Goal: Information Seeking & Learning: Learn about a topic

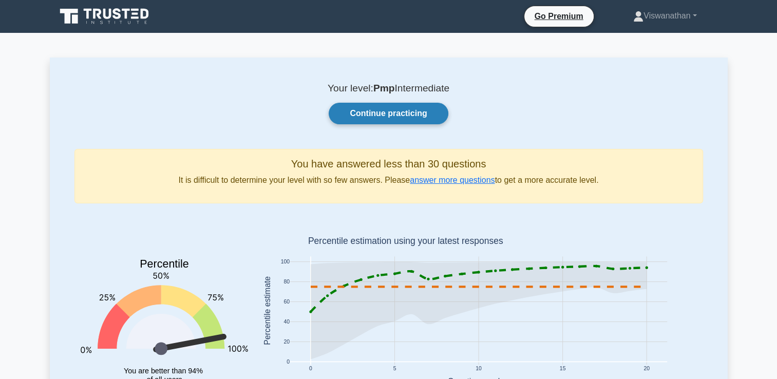
click at [368, 116] on link "Continue practicing" at bounding box center [388, 114] width 119 height 22
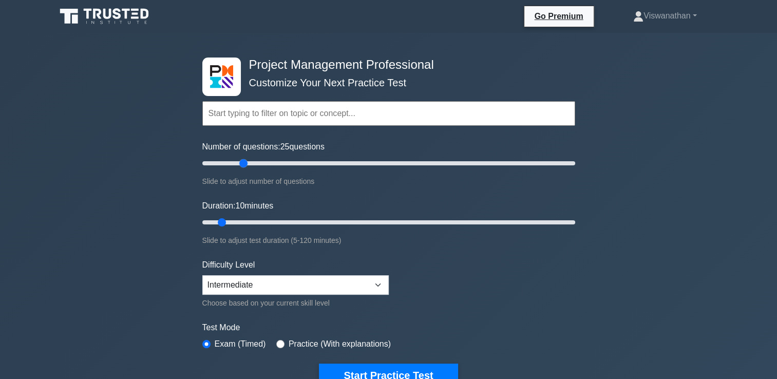
drag, startPoint x: 215, startPoint y: 160, endPoint x: 242, endPoint y: 164, distance: 27.5
type input "25"
click at [242, 164] on input "Number of questions: 25 questions" at bounding box center [388, 163] width 373 height 12
drag, startPoint x: 226, startPoint y: 220, endPoint x: 264, endPoint y: 220, distance: 38.0
type input "25"
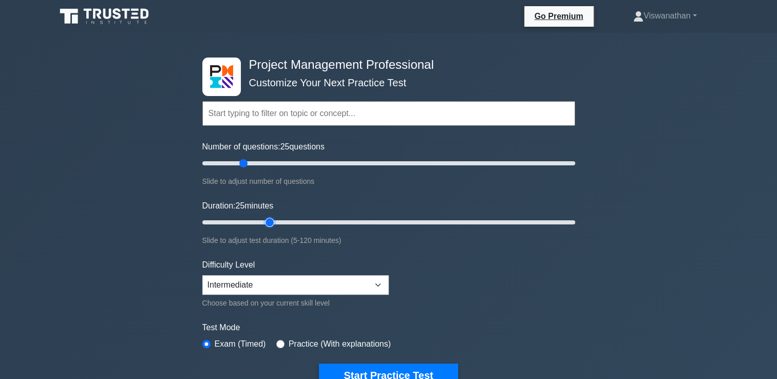
click at [264, 220] on input "Duration: 25 minutes" at bounding box center [388, 222] width 373 height 12
click at [340, 278] on select "Beginner Intermediate Expert" at bounding box center [295, 285] width 186 height 20
select select "expert"
click at [202, 275] on select "Beginner Intermediate Expert" at bounding box center [295, 285] width 186 height 20
click at [367, 371] on button "Start Practice Test" at bounding box center [388, 376] width 139 height 24
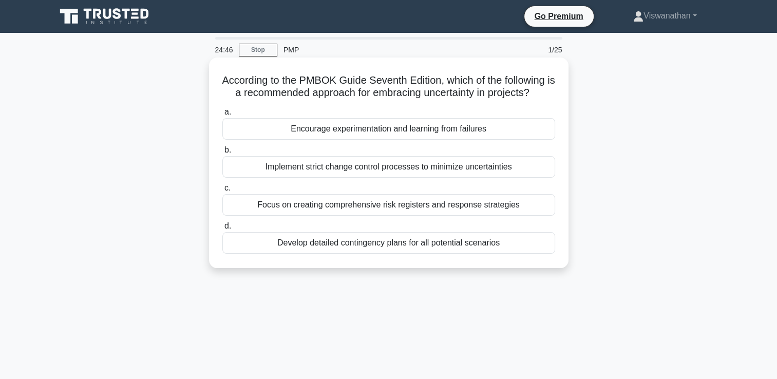
click at [390, 244] on div "Develop detailed contingency plans for all potential scenarios" at bounding box center [388, 243] width 333 height 22
click at [222, 230] on input "d. Develop detailed contingency plans for all potential scenarios" at bounding box center [222, 226] width 0 height 7
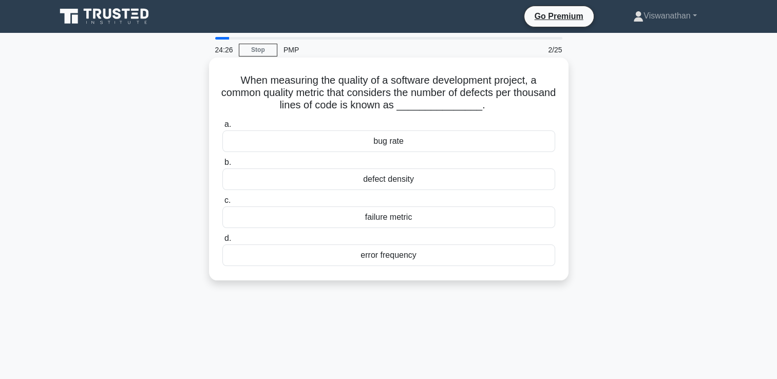
click at [380, 186] on div "defect density" at bounding box center [388, 179] width 333 height 22
click at [222, 166] on input "b. defect density" at bounding box center [222, 162] width 0 height 7
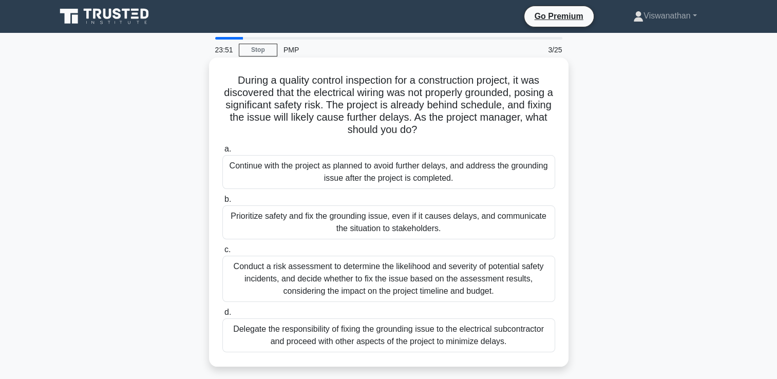
click at [426, 332] on div "Delegate the responsibility of fixing the grounding issue to the electrical sub…" at bounding box center [388, 335] width 333 height 34
click at [222, 316] on input "d. Delegate the responsibility of fixing the grounding issue to the electrical …" at bounding box center [222, 312] width 0 height 7
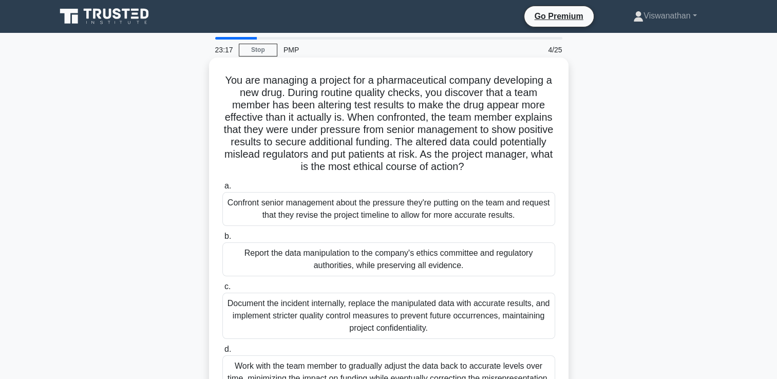
click at [447, 262] on div "Report the data manipulation to the company's ethics committee and regulatory a…" at bounding box center [388, 259] width 333 height 34
click at [222, 240] on input "b. Report the data manipulation to the company's ethics committee and regulator…" at bounding box center [222, 236] width 0 height 7
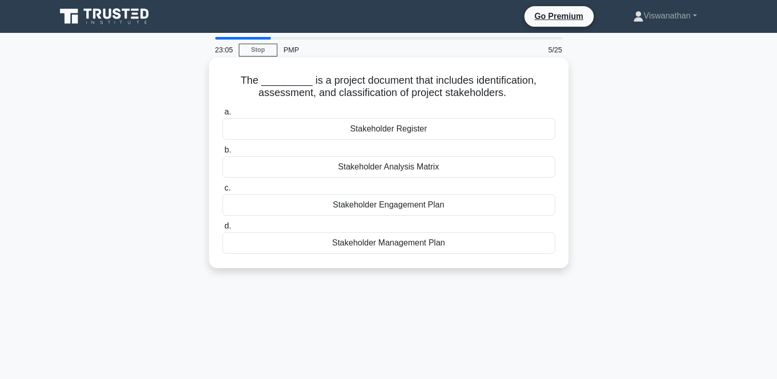
click at [456, 128] on div "Stakeholder Register" at bounding box center [388, 129] width 333 height 22
click at [222, 116] on input "a. Stakeholder Register" at bounding box center [222, 112] width 0 height 7
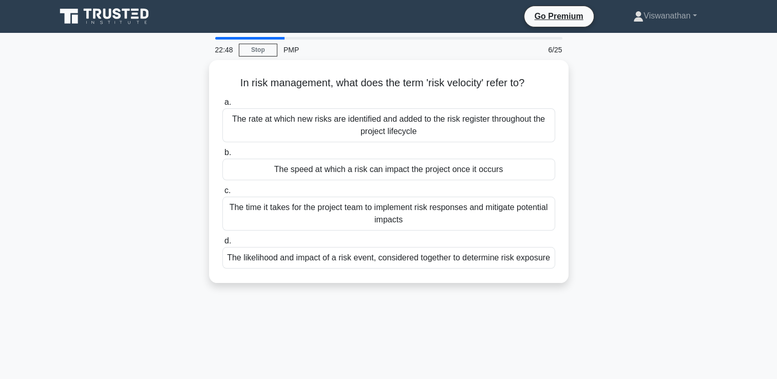
click at [456, 128] on div "The rate at which new risks are identified and added to the risk register throu…" at bounding box center [388, 125] width 333 height 34
click at [222, 106] on input "a. The rate at which new risks are identified and added to the risk register th…" at bounding box center [222, 102] width 0 height 7
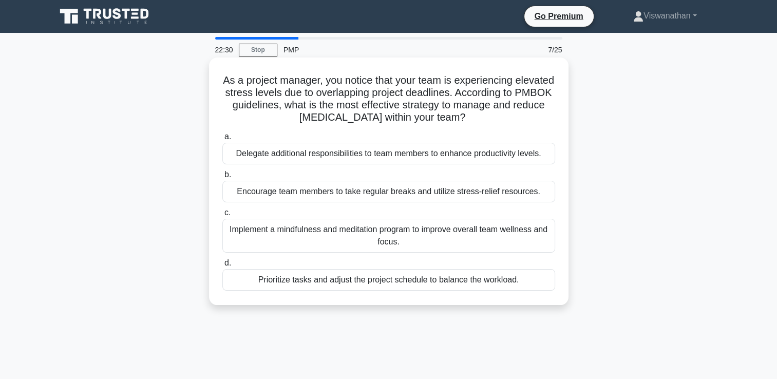
click at [446, 278] on div "Prioritize tasks and adjust the project schedule to balance the workload." at bounding box center [388, 280] width 333 height 22
click at [222, 267] on input "d. Prioritize tasks and adjust the project schedule to balance the workload." at bounding box center [222, 263] width 0 height 7
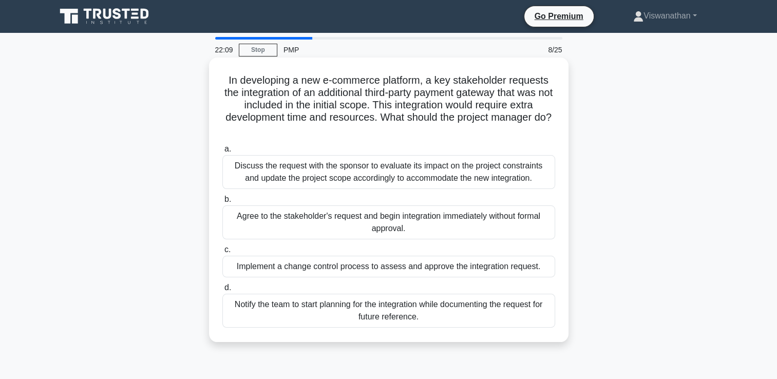
click at [363, 176] on div "Discuss the request with the sponsor to evaluate its impact on the project cons…" at bounding box center [388, 172] width 333 height 34
click at [222, 153] on input "a. Discuss the request with the sponsor to evaluate its impact on the project c…" at bounding box center [222, 149] width 0 height 7
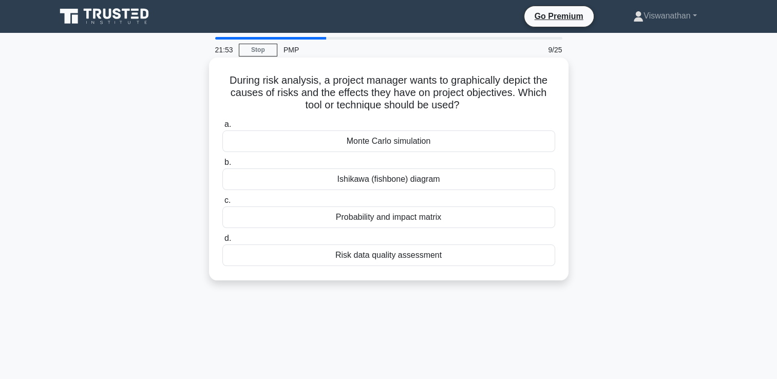
click at [366, 179] on div "Ishikawa (fishbone) diagram" at bounding box center [388, 179] width 333 height 22
click at [222, 166] on input "b. Ishikawa (fishbone) diagram" at bounding box center [222, 162] width 0 height 7
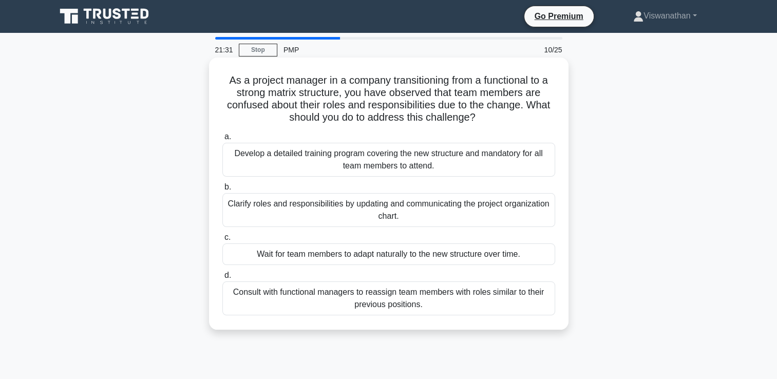
click at [364, 201] on div "Clarify roles and responsibilities by updating and communicating the project or…" at bounding box center [388, 210] width 333 height 34
click at [222, 191] on input "b. Clarify roles and responsibilities by updating and communicating the project…" at bounding box center [222, 187] width 0 height 7
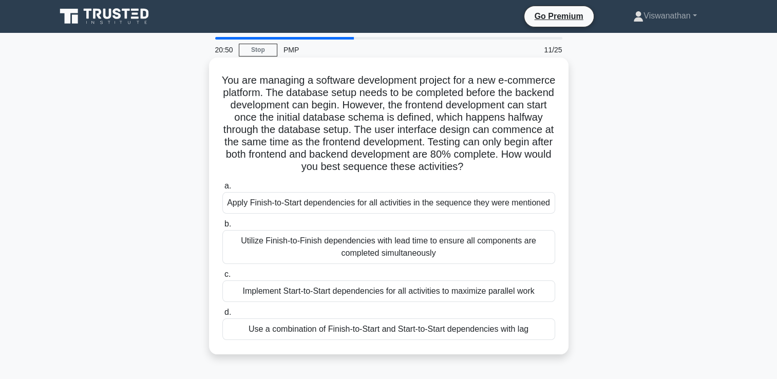
click at [425, 287] on div "Implement Start-to-Start dependencies for all activities to maximize parallel w…" at bounding box center [388, 291] width 333 height 22
click at [222, 278] on input "c. Implement Start-to-Start dependencies for all activities to maximize paralle…" at bounding box center [222, 274] width 0 height 7
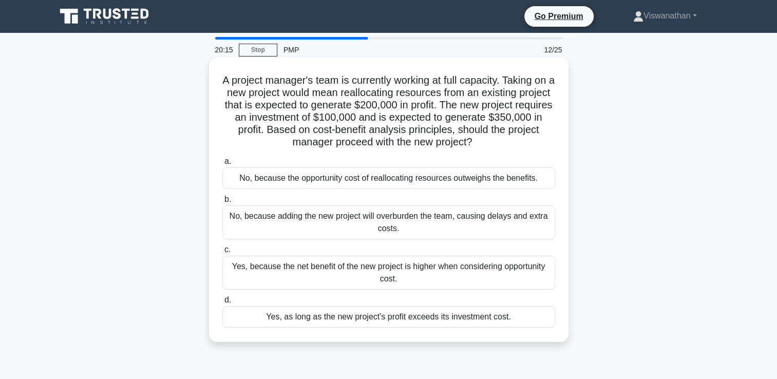
click at [425, 273] on div "Yes, because the net benefit of the new project is higher when considering oppo…" at bounding box center [388, 273] width 333 height 34
click at [222, 253] on input "c. Yes, because the net benefit of the new project is higher when considering o…" at bounding box center [222, 250] width 0 height 7
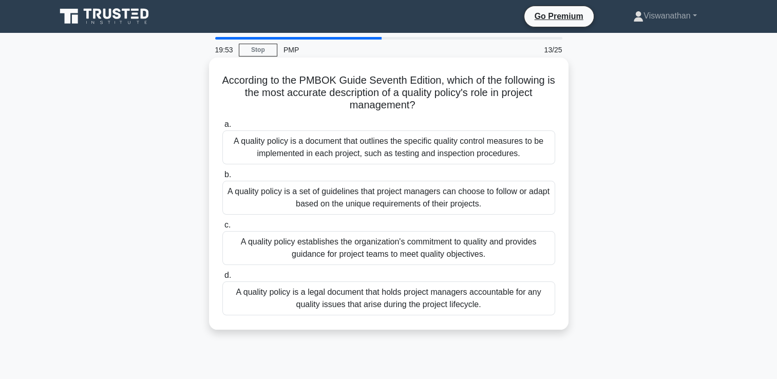
click at [425, 142] on div "A quality policy is a document that outlines the specific quality control measu…" at bounding box center [388, 147] width 333 height 34
click at [222, 128] on input "a. A quality policy is a document that outlines the specific quality control me…" at bounding box center [222, 124] width 0 height 7
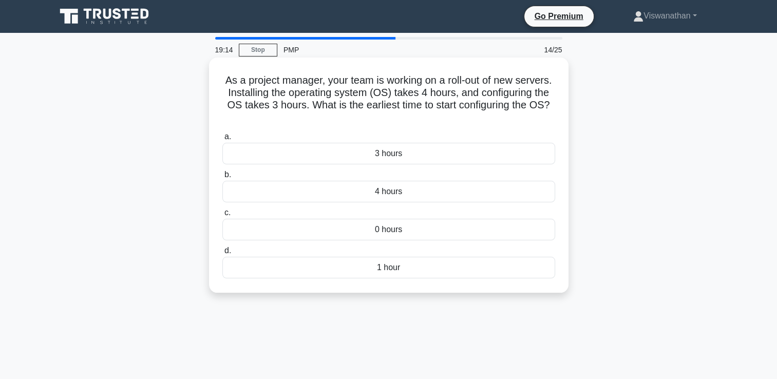
click at [404, 269] on div "1 hour" at bounding box center [388, 268] width 333 height 22
click at [222, 254] on input "d. 1 hour" at bounding box center [222, 251] width 0 height 7
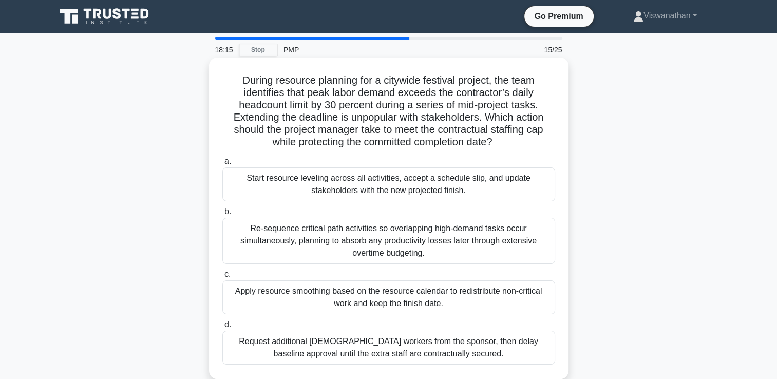
click at [411, 184] on div "Start resource leveling across all activities, accept a schedule slip, and upda…" at bounding box center [388, 184] width 333 height 34
click at [222, 165] on input "a. Start resource leveling across all activities, accept a schedule slip, and u…" at bounding box center [222, 161] width 0 height 7
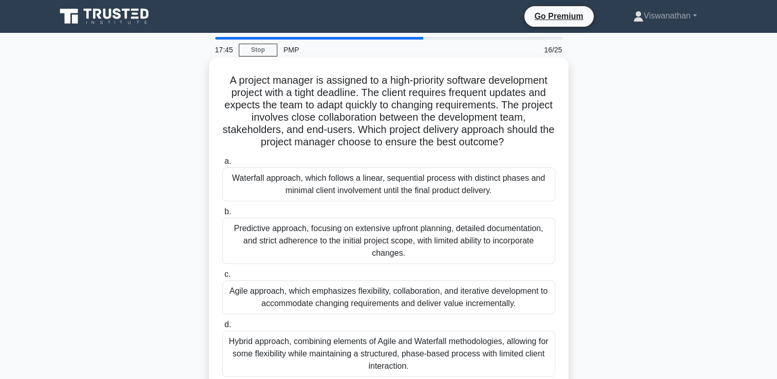
click at [522, 294] on div "Agile approach, which emphasizes flexibility, collaboration, and iterative deve…" at bounding box center [388, 297] width 333 height 34
click at [222, 278] on input "c. Agile approach, which emphasizes flexibility, collaboration, and iterative d…" at bounding box center [222, 274] width 0 height 7
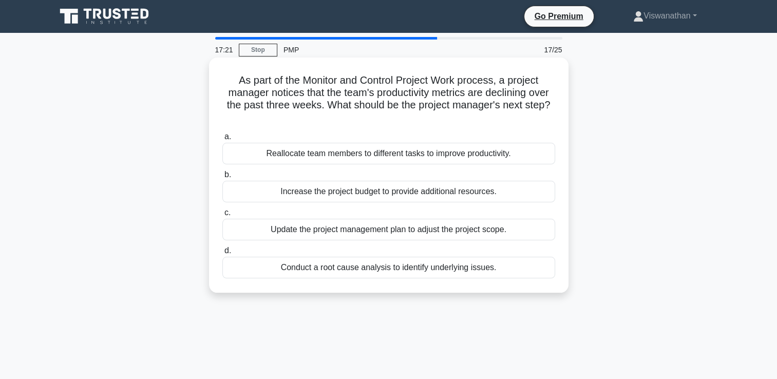
click at [297, 263] on div "Conduct a root cause analysis to identify underlying issues." at bounding box center [388, 268] width 333 height 22
click at [222, 254] on input "d. Conduct a root cause analysis to identify underlying issues." at bounding box center [222, 251] width 0 height 7
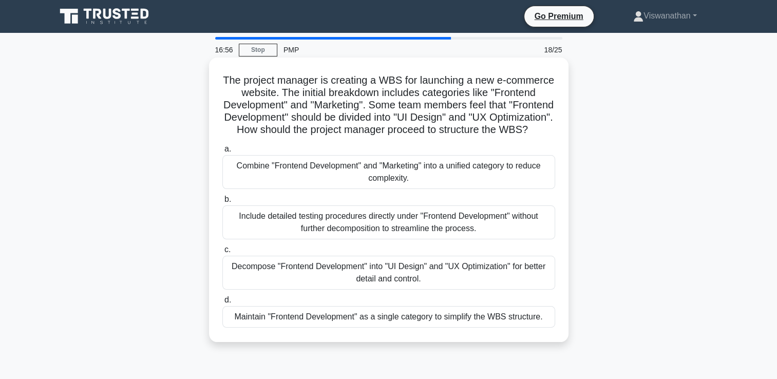
click at [341, 285] on div "Decompose "Frontend Development" into "UI Design" and "UX Optimization" for bet…" at bounding box center [388, 273] width 333 height 34
click at [222, 253] on input "c. Decompose "Frontend Development" into "UI Design" and "UX Optimization" for …" at bounding box center [222, 250] width 0 height 7
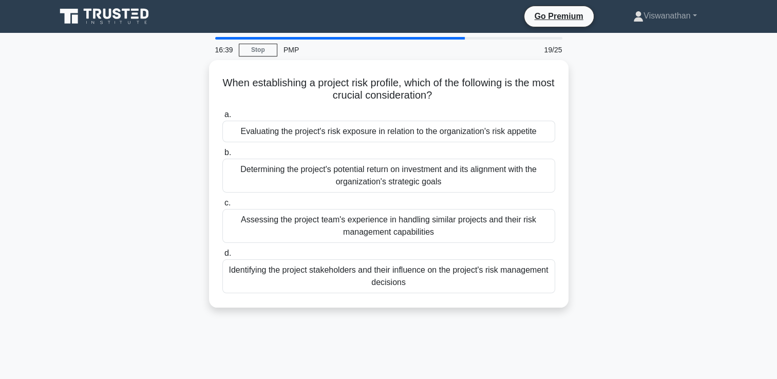
click at [341, 285] on div "Identifying the project stakeholders and their influence on the project's risk …" at bounding box center [388, 276] width 333 height 34
click at [222, 257] on input "d. Identifying the project stakeholders and their influence on the project's ri…" at bounding box center [222, 253] width 0 height 7
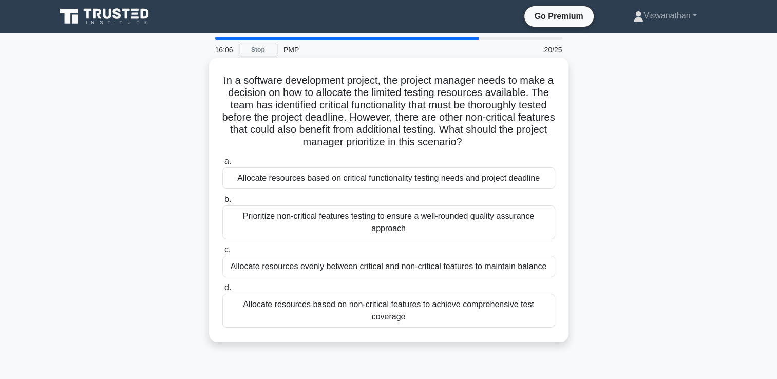
click at [343, 275] on div "Allocate resources evenly between critical and non-critical features to maintai…" at bounding box center [388, 267] width 333 height 22
click at [222, 253] on input "c. Allocate resources evenly between critical and non-critical features to main…" at bounding box center [222, 250] width 0 height 7
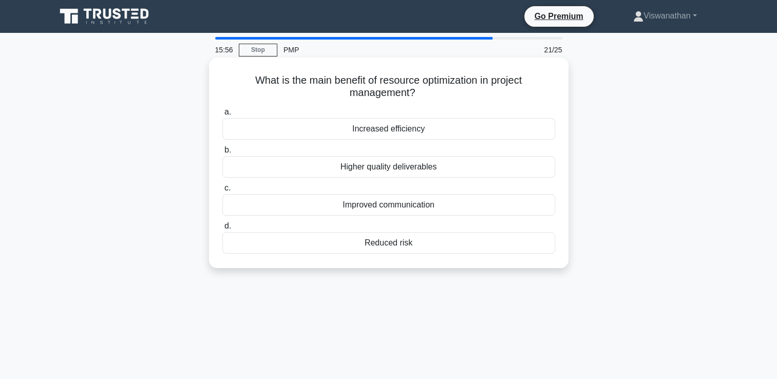
click at [401, 167] on div "Higher quality deliverables" at bounding box center [388, 167] width 333 height 22
click at [222, 154] on input "b. Higher quality deliverables" at bounding box center [222, 150] width 0 height 7
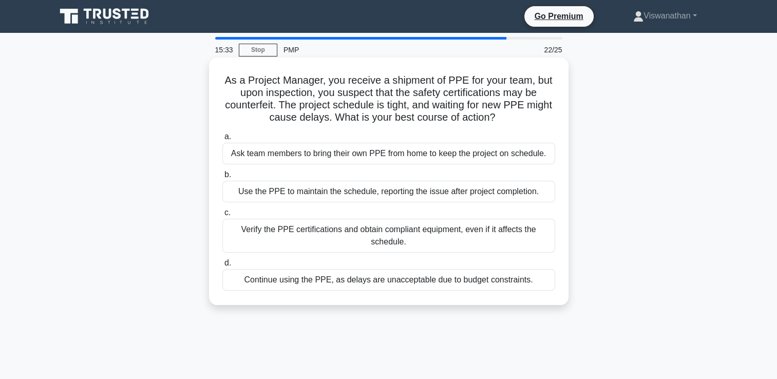
click at [387, 231] on div "Verify the PPE certifications and obtain compliant equipment, even if it affect…" at bounding box center [388, 236] width 333 height 34
click at [222, 216] on input "c. Verify the PPE certifications and obtain compliant equipment, even if it aff…" at bounding box center [222, 213] width 0 height 7
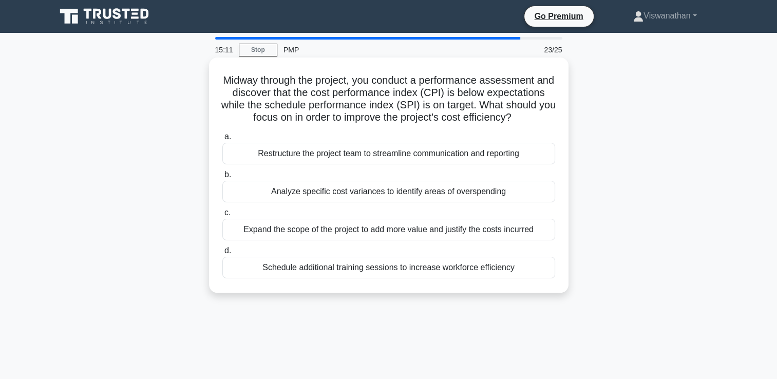
click at [385, 202] on div "Analyze specific cost variances to identify areas of overspending" at bounding box center [388, 192] width 333 height 22
click at [222, 178] on input "b. Analyze specific cost variances to identify areas of overspending" at bounding box center [222, 175] width 0 height 7
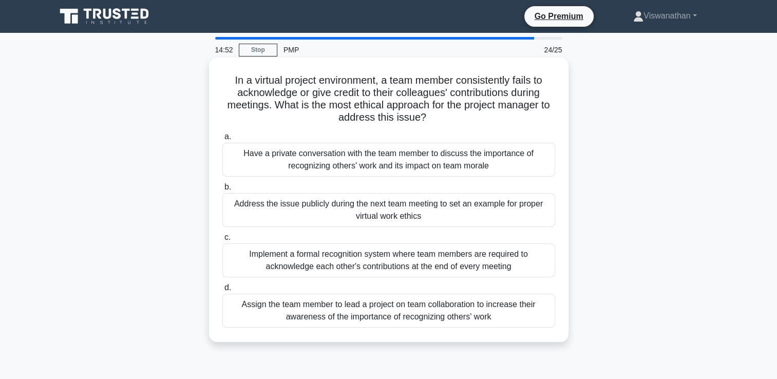
click at [356, 168] on div "Have a private conversation with the team member to discuss the importance of r…" at bounding box center [388, 160] width 333 height 34
click at [222, 140] on input "a. Have a private conversation with the team member to discuss the importance o…" at bounding box center [222, 137] width 0 height 7
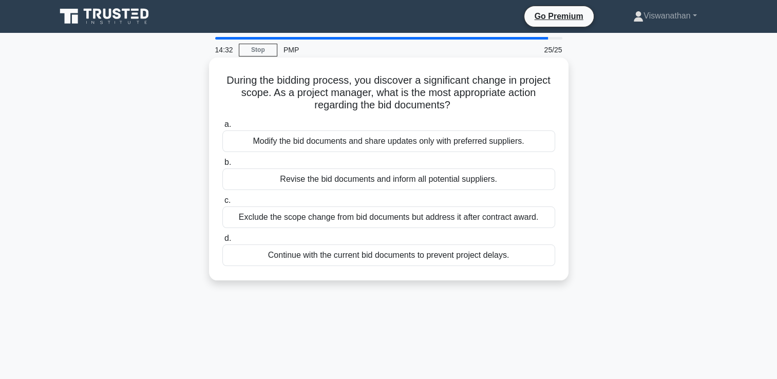
click at [366, 178] on div "Revise the bid documents and inform all potential suppliers." at bounding box center [388, 179] width 333 height 22
click at [222, 166] on input "b. Revise the bid documents and inform all potential suppliers." at bounding box center [222, 162] width 0 height 7
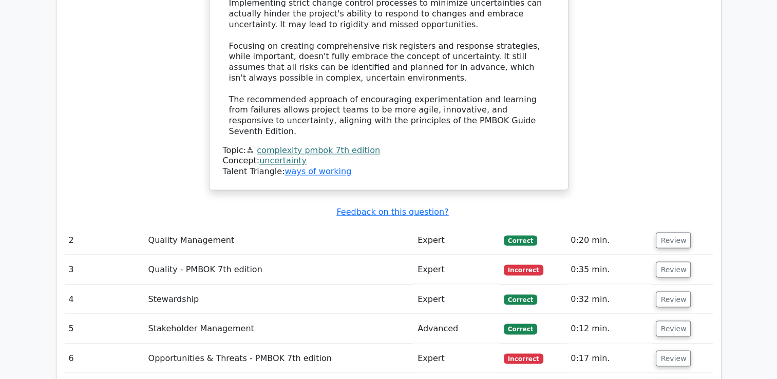
scroll to position [1751, 0]
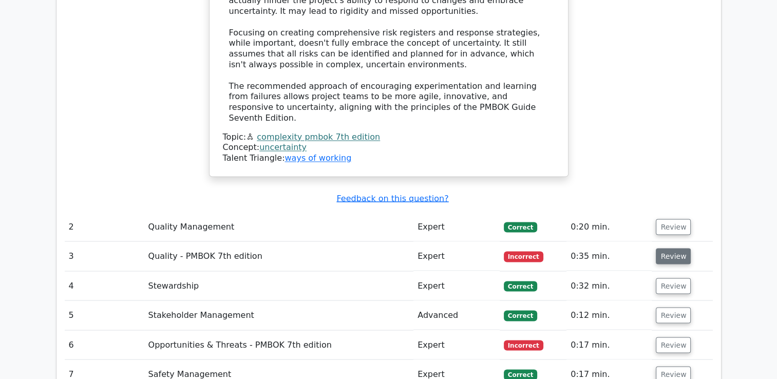
click at [678, 248] on button "Review" at bounding box center [673, 256] width 35 height 16
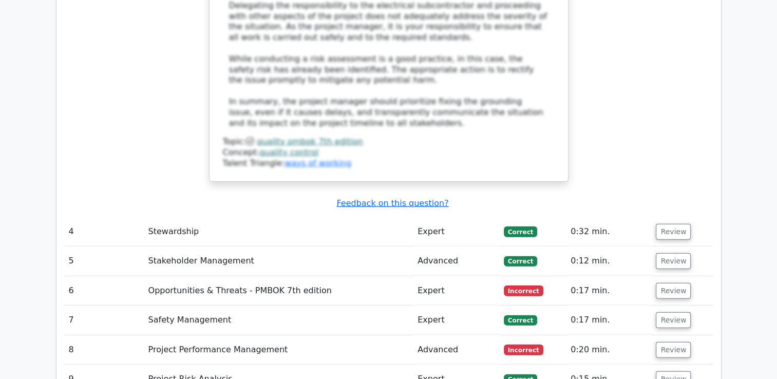
scroll to position [2506, 0]
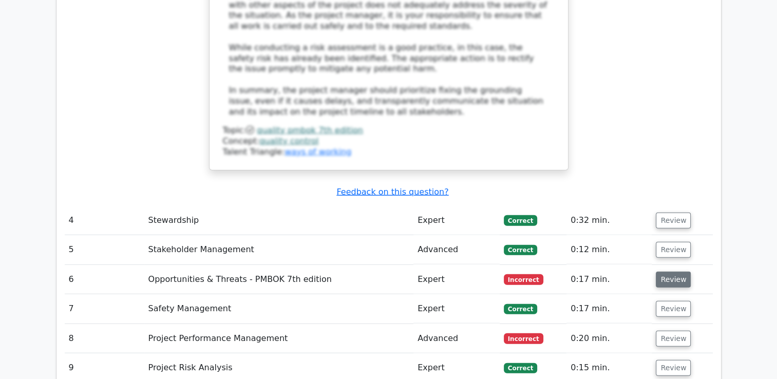
click at [673, 272] on button "Review" at bounding box center [673, 280] width 35 height 16
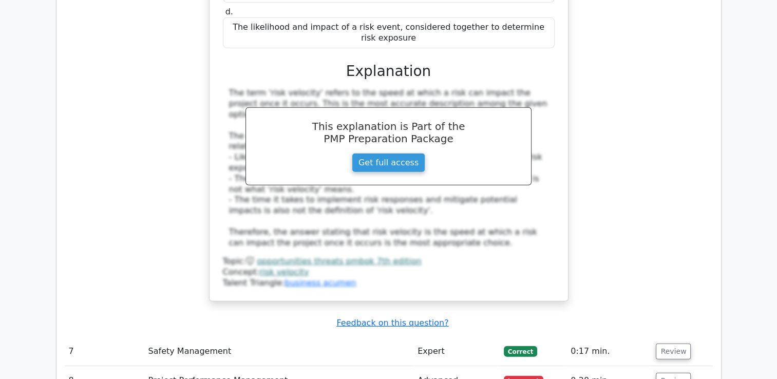
scroll to position [2966, 0]
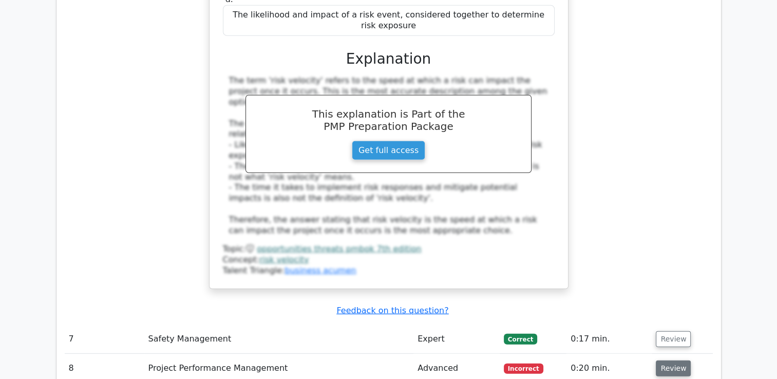
click at [674, 361] on button "Review" at bounding box center [673, 369] width 35 height 16
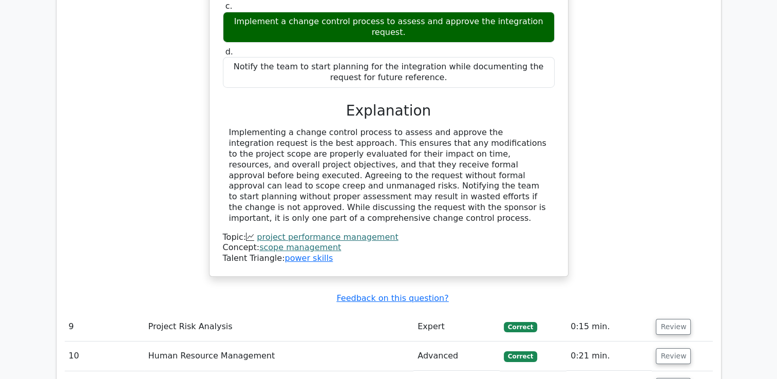
scroll to position [3543, 0]
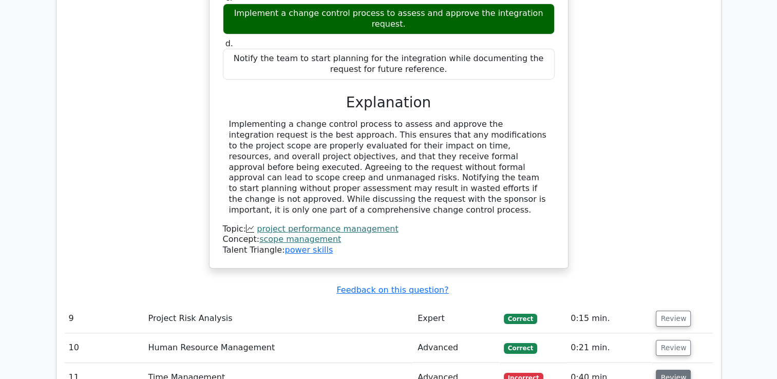
click at [676, 370] on button "Review" at bounding box center [673, 378] width 35 height 16
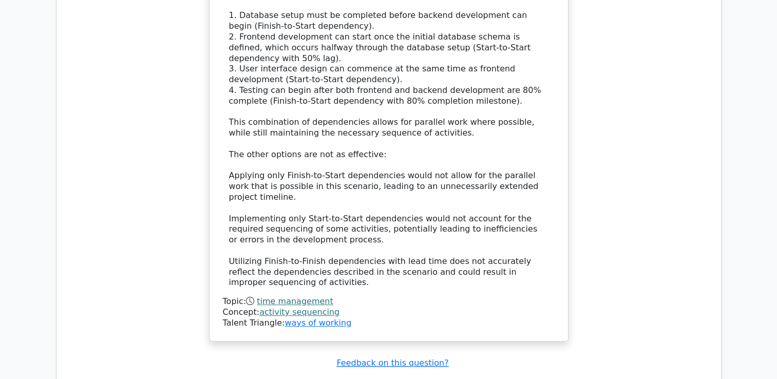
scroll to position [4339, 0]
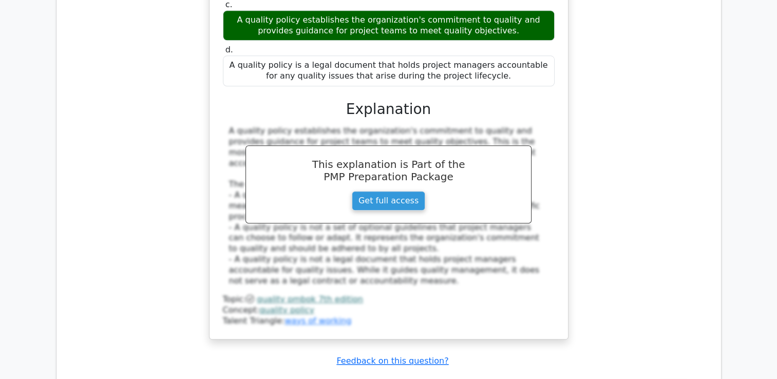
scroll to position [4936, 0]
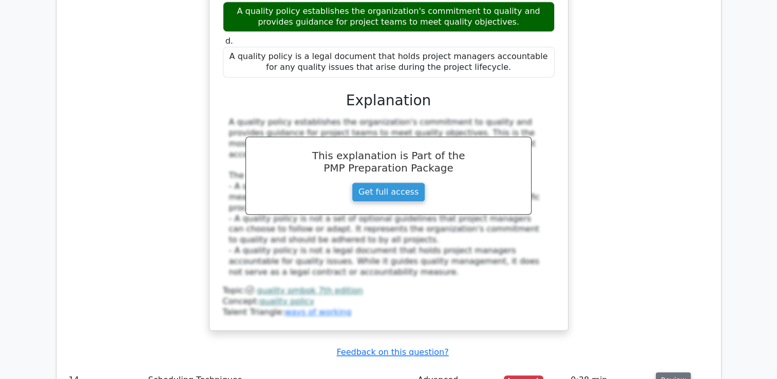
click at [670, 372] on button "Review" at bounding box center [673, 380] width 35 height 16
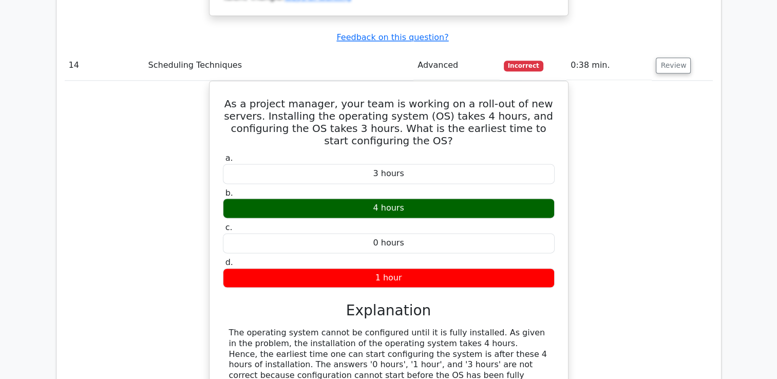
scroll to position [5312, 0]
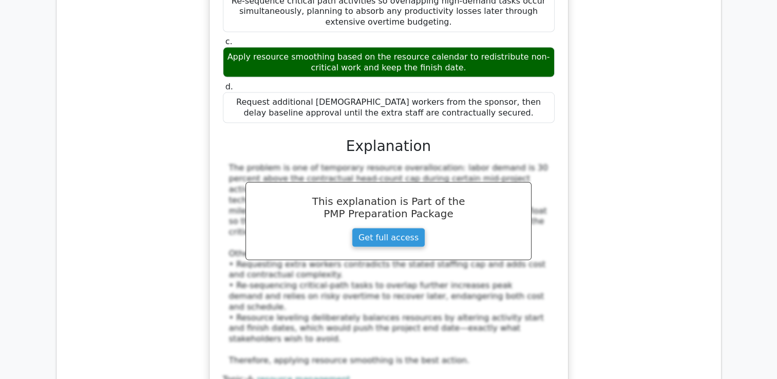
scroll to position [6001, 0]
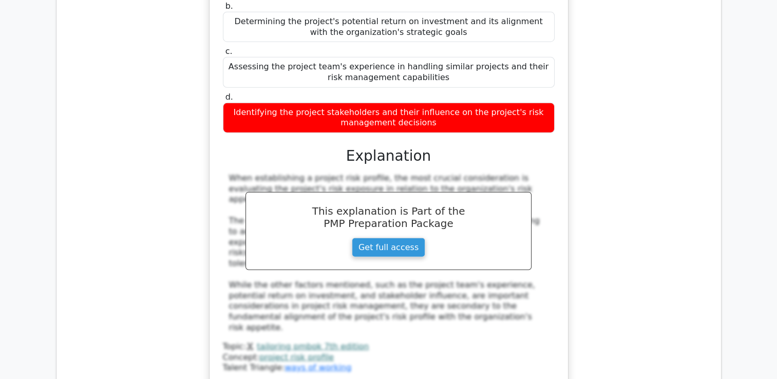
scroll to position [6611, 0]
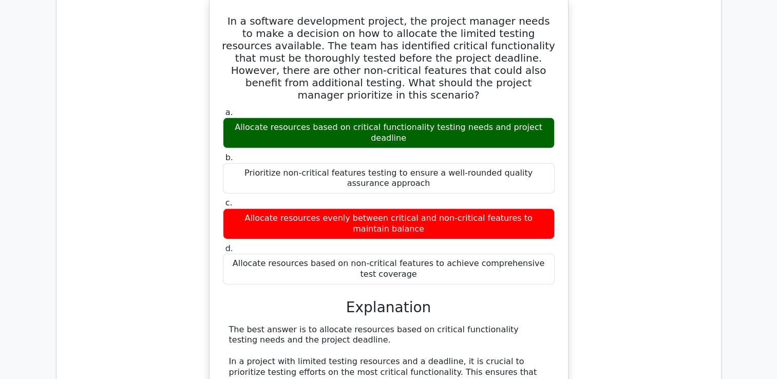
scroll to position [7129, 0]
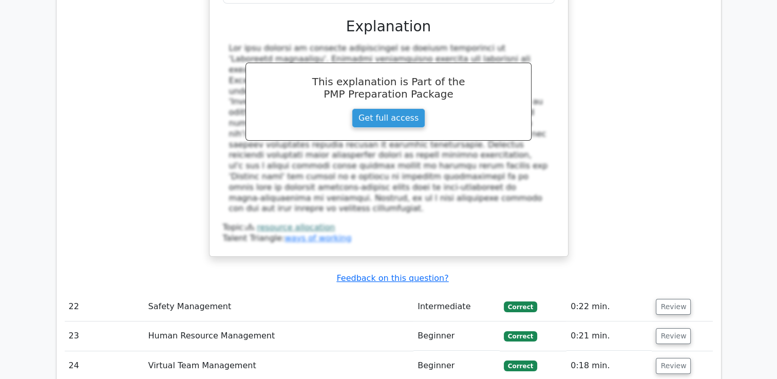
scroll to position [7958, 0]
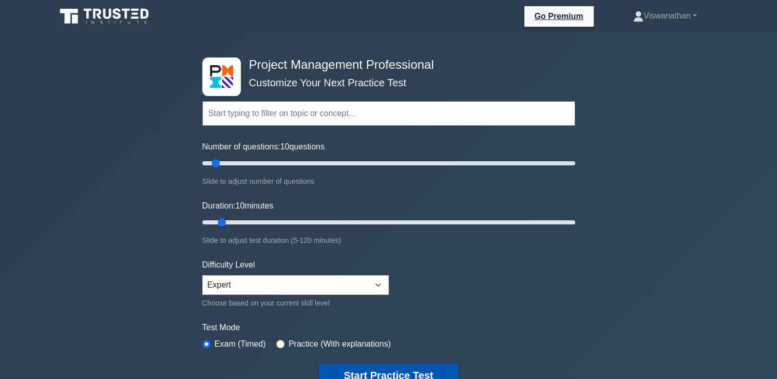
click at [390, 371] on button "Start Practice Test" at bounding box center [388, 376] width 139 height 24
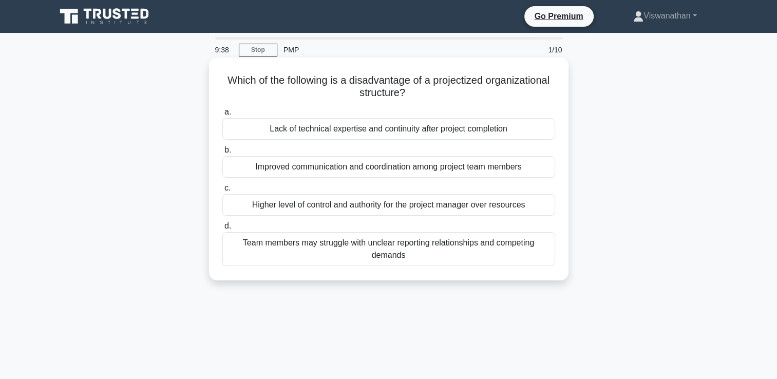
click at [348, 248] on div "Team members may struggle with unclear reporting relationships and competing de…" at bounding box center [388, 249] width 333 height 34
click at [222, 230] on input "d. Team members may struggle with unclear reporting relationships and competing…" at bounding box center [222, 226] width 0 height 7
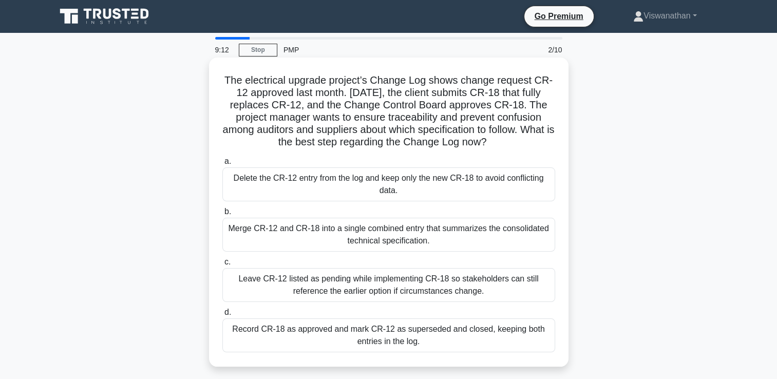
click at [458, 332] on div "Record CR-18 as approved and mark CR-12 as superseded and closed, keeping both …" at bounding box center [388, 335] width 333 height 34
click at [222, 316] on input "d. Record CR-18 as approved and mark CR-12 as superseded and closed, keeping bo…" at bounding box center [222, 312] width 0 height 7
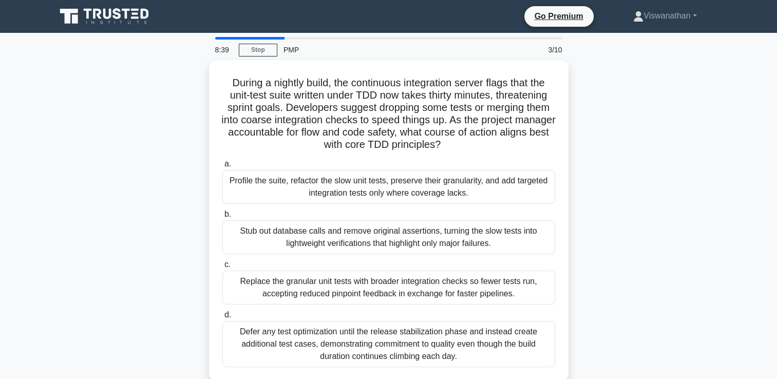
click at [458, 332] on div "Defer any test optimization until the release stabilization phase and instead c…" at bounding box center [388, 344] width 333 height 46
click at [222, 318] on input "d. Defer any test optimization until the release stabilization phase and instea…" at bounding box center [222, 315] width 0 height 7
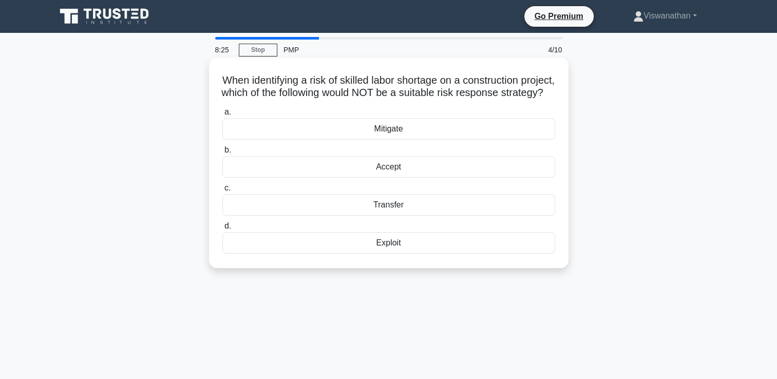
click at [400, 140] on div "Mitigate" at bounding box center [388, 129] width 333 height 22
click at [222, 116] on input "a. Mitigate" at bounding box center [222, 112] width 0 height 7
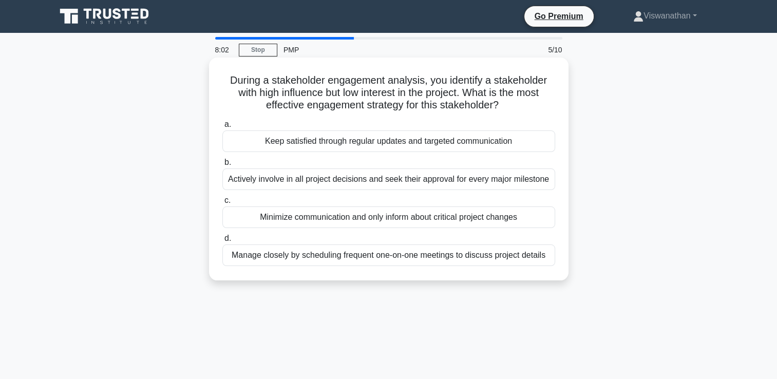
click at [366, 186] on div "Actively involve in all project decisions and seek their approval for every maj…" at bounding box center [388, 179] width 333 height 22
click at [222, 166] on input "b. Actively involve in all project decisions and seek their approval for every …" at bounding box center [222, 162] width 0 height 7
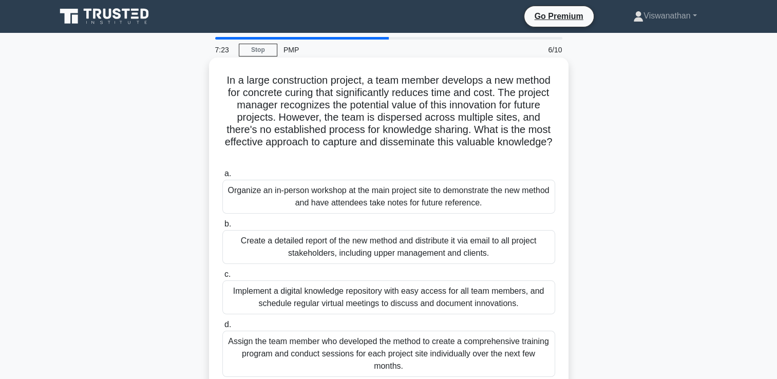
click at [303, 301] on div "Implement a digital knowledge repository with easy access for all team members,…" at bounding box center [388, 297] width 333 height 34
click at [222, 278] on input "c. Implement a digital knowledge repository with easy access for all team membe…" at bounding box center [222, 274] width 0 height 7
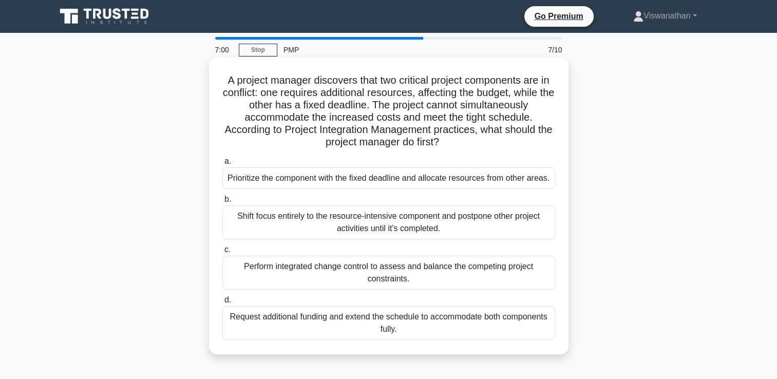
click at [317, 276] on div "Perform integrated change control to assess and balance the competing project c…" at bounding box center [388, 273] width 333 height 34
click at [222, 253] on input "c. Perform integrated change control to assess and balance the competing projec…" at bounding box center [222, 250] width 0 height 7
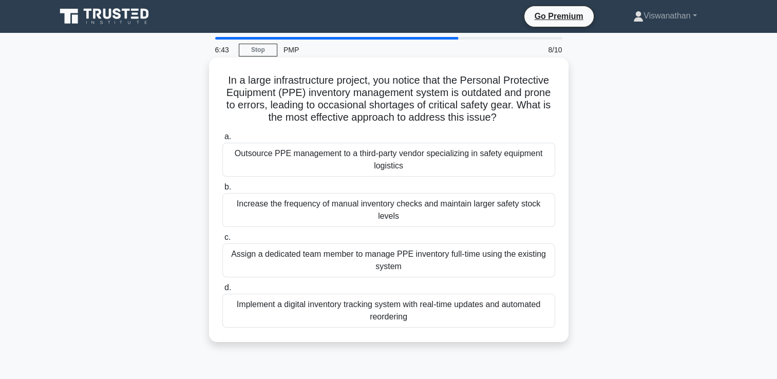
click at [331, 302] on div "Implement a digital inventory tracking system with real-time updates and automa…" at bounding box center [388, 311] width 333 height 34
click at [222, 291] on input "d. Implement a digital inventory tracking system with real-time updates and aut…" at bounding box center [222, 288] width 0 height 7
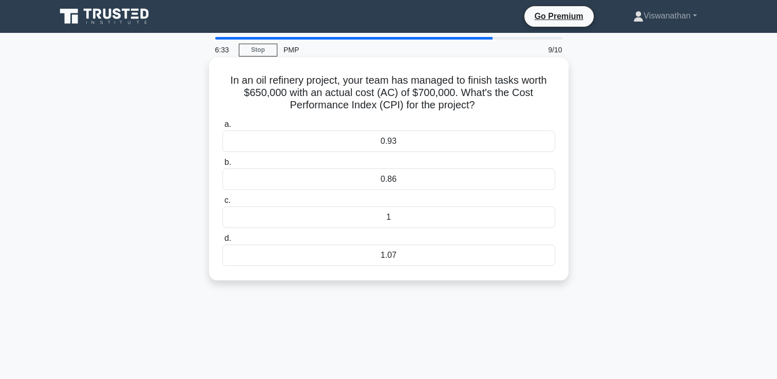
click at [396, 257] on div "1.07" at bounding box center [388, 255] width 333 height 22
click at [222, 242] on input "d. 1.07" at bounding box center [222, 238] width 0 height 7
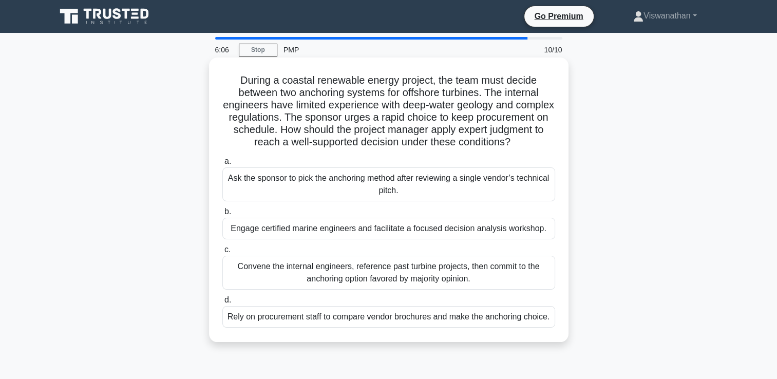
click at [379, 290] on div "Convene the internal engineers, reference past turbine projects, then commit to…" at bounding box center [388, 273] width 333 height 34
click at [222, 253] on input "c. Convene the internal engineers, reference past turbine projects, then commit…" at bounding box center [222, 250] width 0 height 7
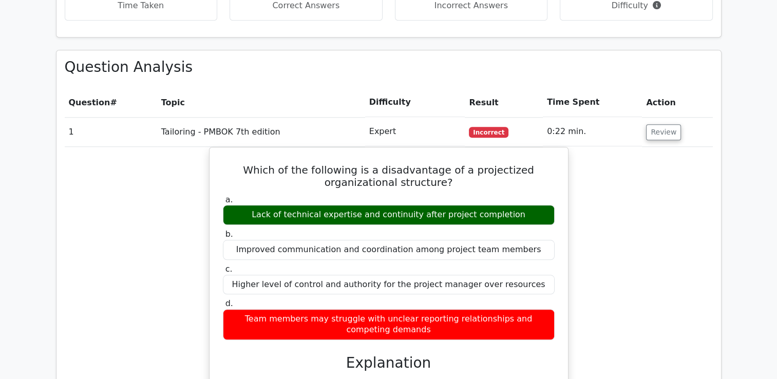
scroll to position [858, 0]
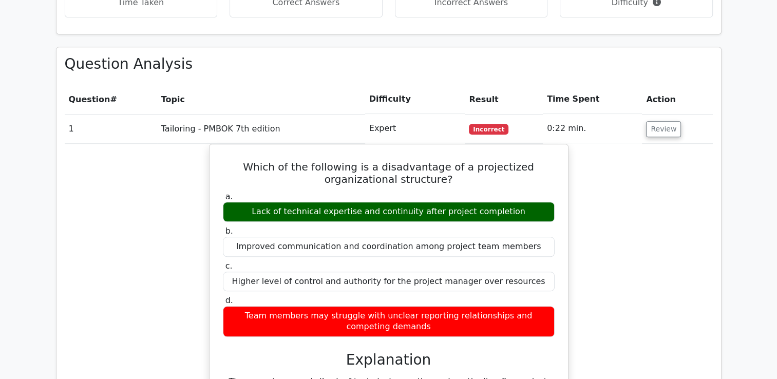
click at [760, 206] on main "Go Premium Project Management Professional Preparation Package (2025) Earn 35 P…" at bounding box center [388, 294] width 777 height 2239
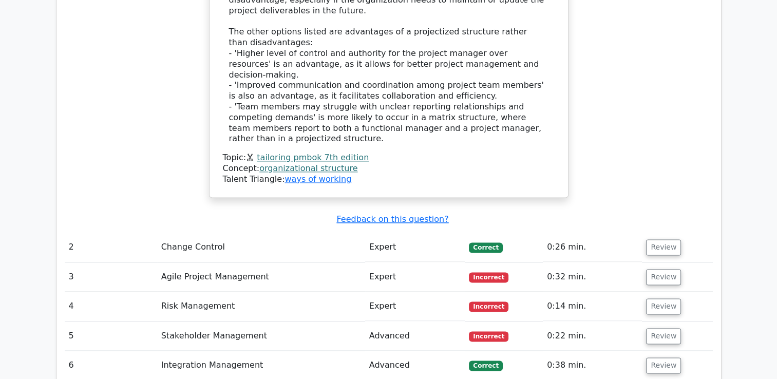
scroll to position [1405, 0]
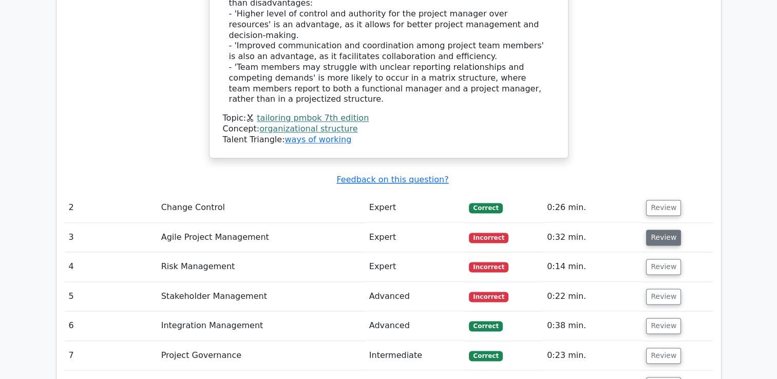
click at [667, 230] on button "Review" at bounding box center [663, 238] width 35 height 16
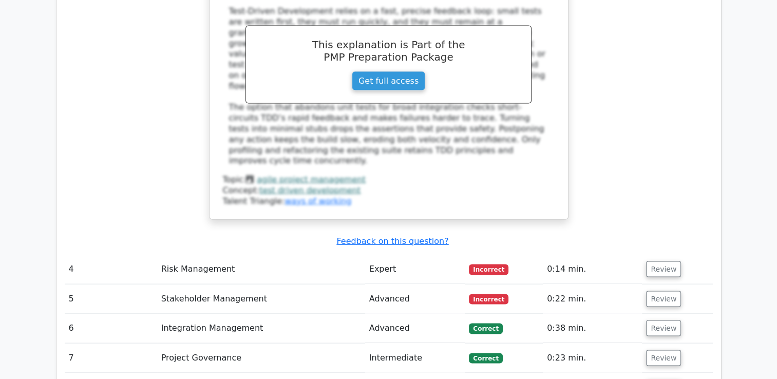
scroll to position [1995, 0]
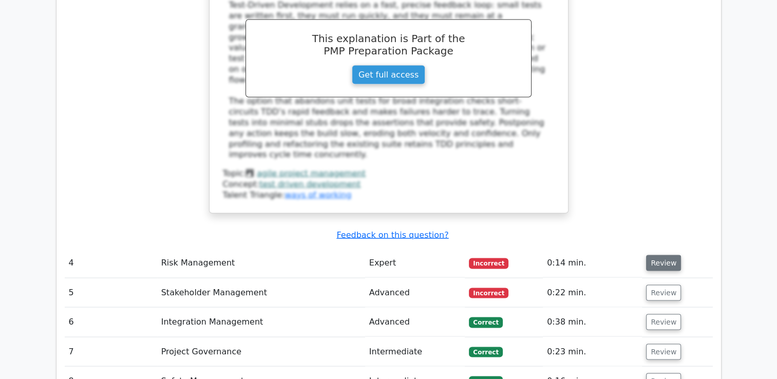
click at [660, 255] on button "Review" at bounding box center [663, 263] width 35 height 16
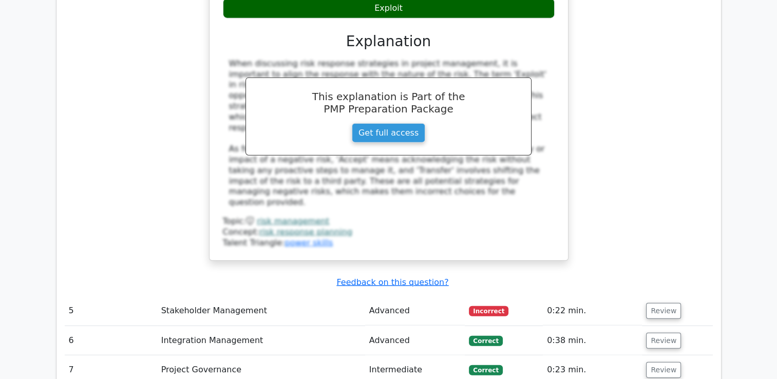
scroll to position [2490, 0]
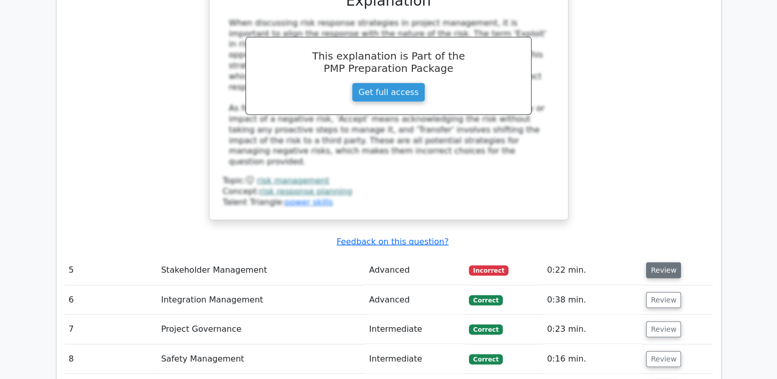
click at [668, 262] on button "Review" at bounding box center [663, 270] width 35 height 16
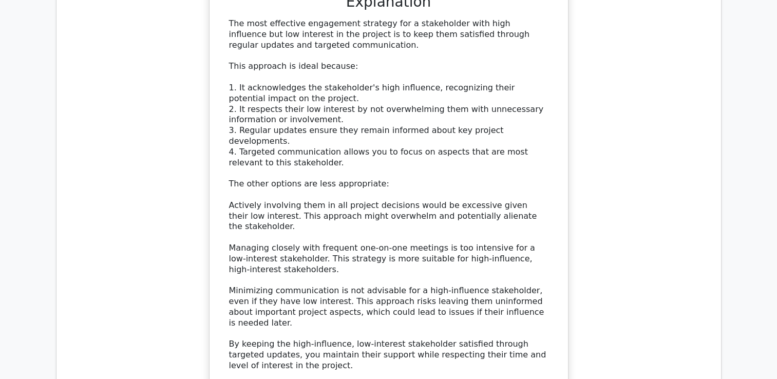
scroll to position [3086, 0]
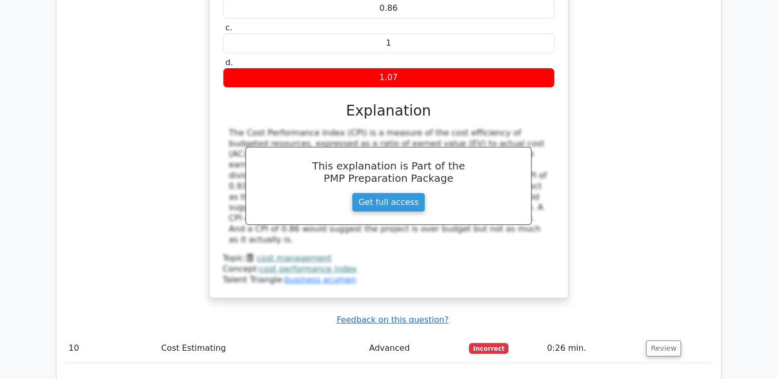
scroll to position [3717, 0]
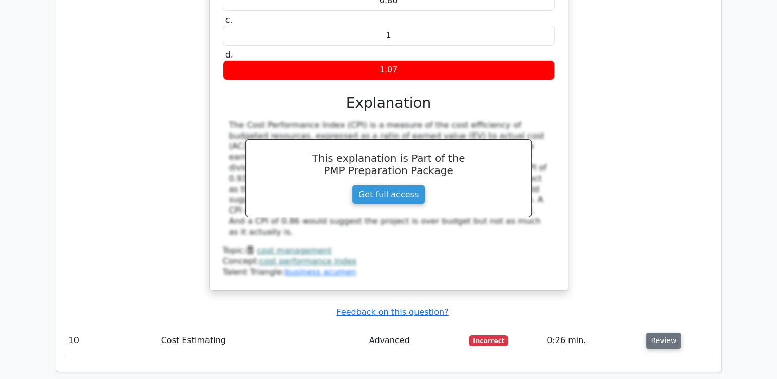
click at [662, 333] on button "Review" at bounding box center [663, 341] width 35 height 16
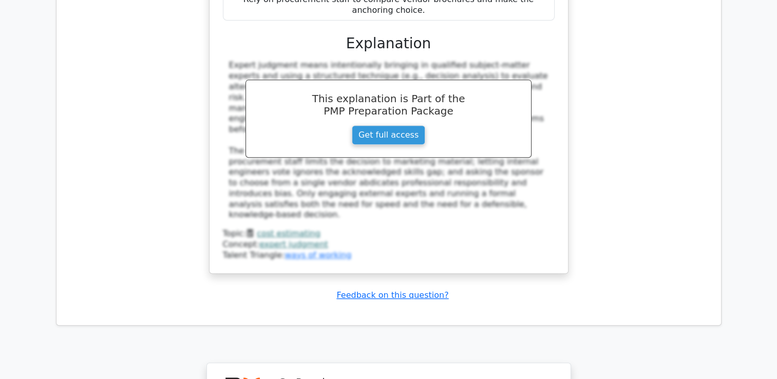
scroll to position [4502, 0]
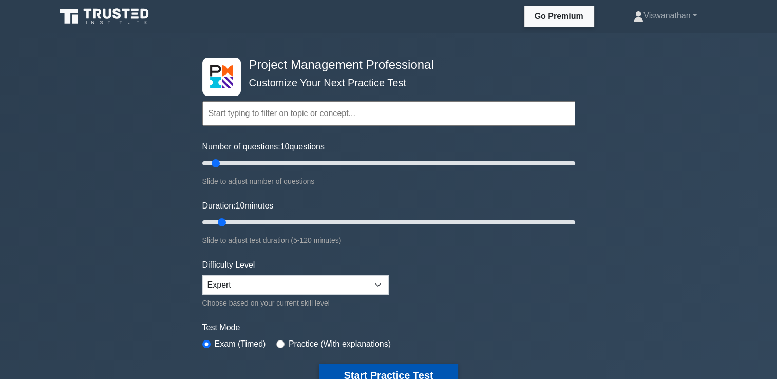
click at [408, 372] on button "Start Practice Test" at bounding box center [388, 376] width 139 height 24
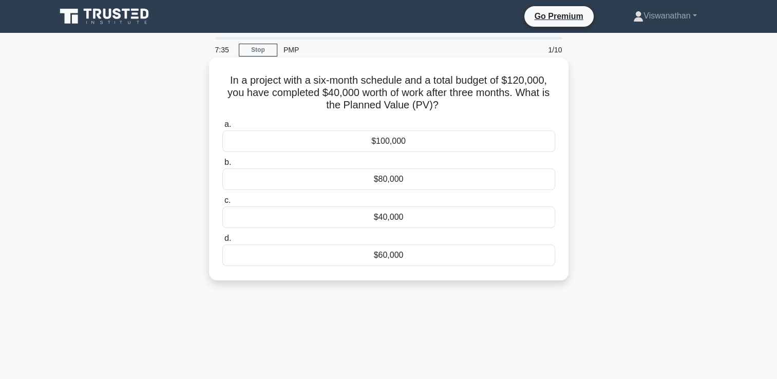
click at [374, 223] on div "$40,000" at bounding box center [388, 217] width 333 height 22
click at [222, 204] on input "c. $40,000" at bounding box center [222, 200] width 0 height 7
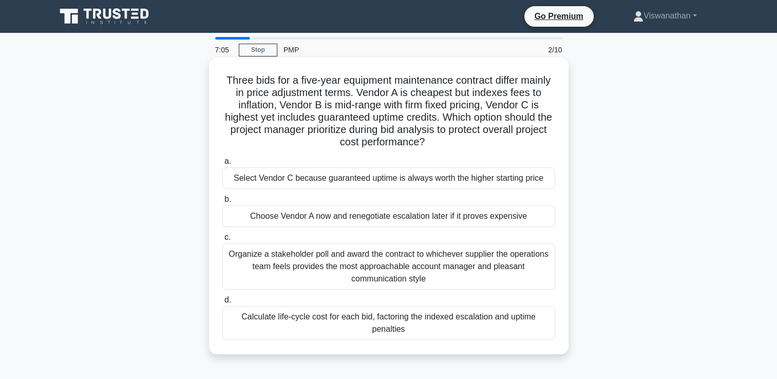
click at [423, 326] on div "Calculate life-cycle cost for each bid, factoring the indexed escalation and up…" at bounding box center [388, 323] width 333 height 34
click at [222, 304] on input "d. Calculate life-cycle cost for each bid, factoring the indexed escalation and…" at bounding box center [222, 300] width 0 height 7
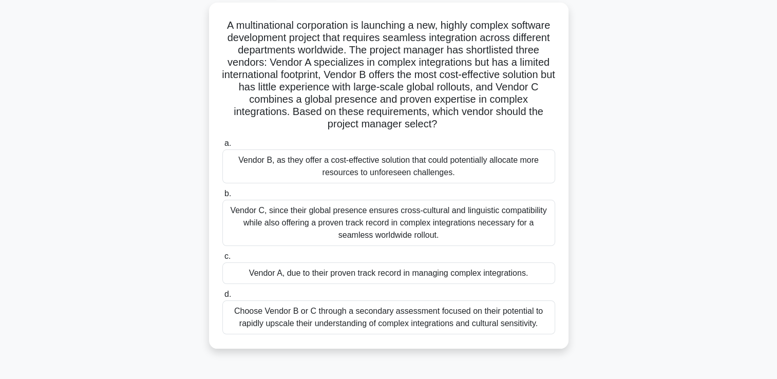
scroll to position [65, 0]
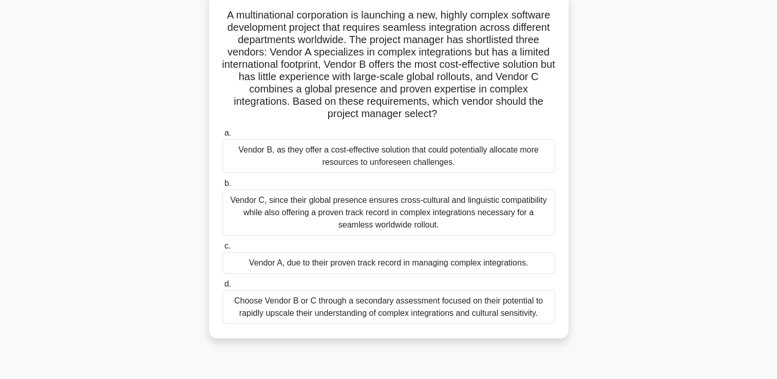
click at [495, 214] on div "Vendor C, since their global presence ensures cross-cultural and linguistic com…" at bounding box center [388, 213] width 333 height 46
click at [222, 187] on input "b. Vendor C, since their global presence ensures cross-cultural and linguistic …" at bounding box center [222, 183] width 0 height 7
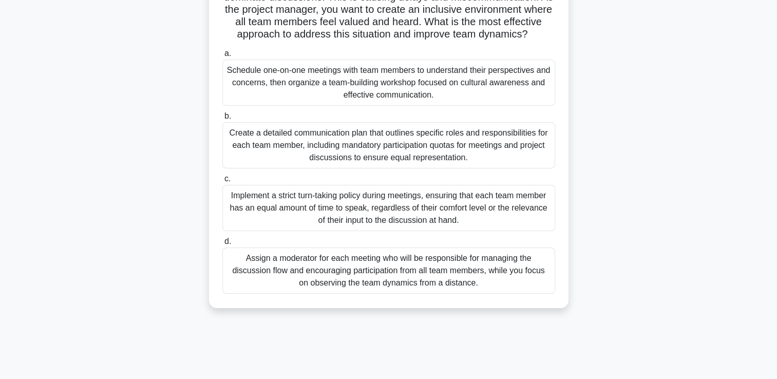
scroll to position [133, 0]
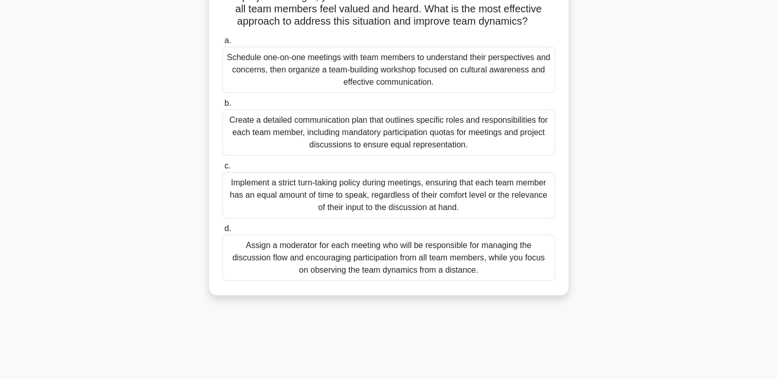
click at [356, 156] on div "Create a detailed communication plan that outlines specific roles and responsib…" at bounding box center [388, 132] width 333 height 46
click at [222, 107] on input "b. Create a detailed communication plan that outlines specific roles and respon…" at bounding box center [222, 103] width 0 height 7
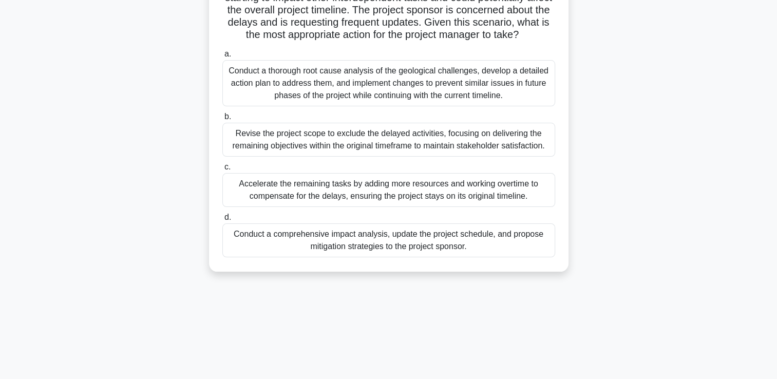
scroll to position [121, 0]
click at [461, 154] on div "Revise the project scope to exclude the delayed activities, focusing on deliver…" at bounding box center [388, 139] width 333 height 34
click at [222, 119] on input "b. Revise the project scope to exclude the delayed activities, focusing on deli…" at bounding box center [222, 115] width 0 height 7
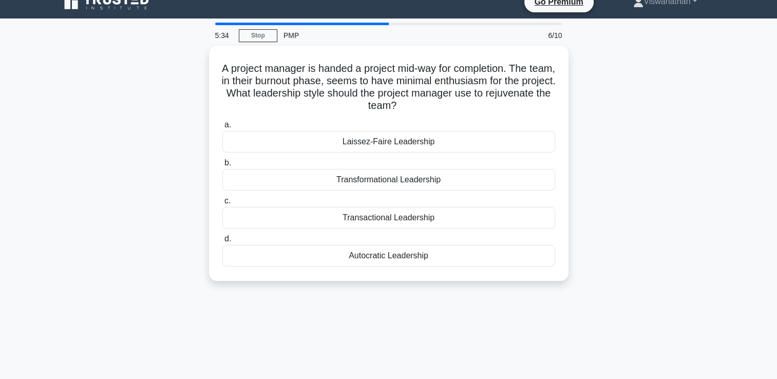
scroll to position [0, 0]
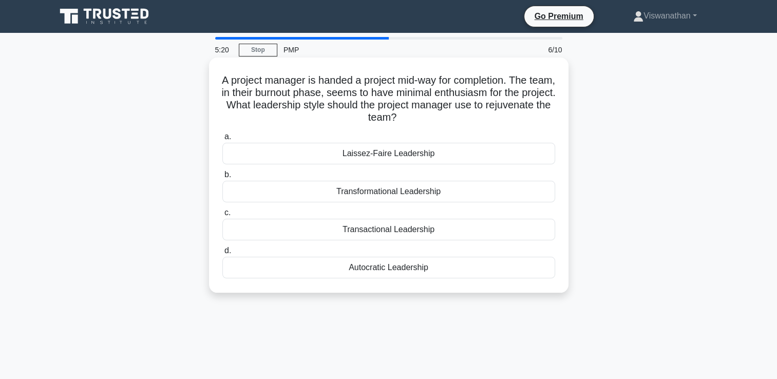
click at [443, 188] on div "Transformational Leadership" at bounding box center [388, 192] width 333 height 22
click at [222, 178] on input "b. Transformational Leadership" at bounding box center [222, 175] width 0 height 7
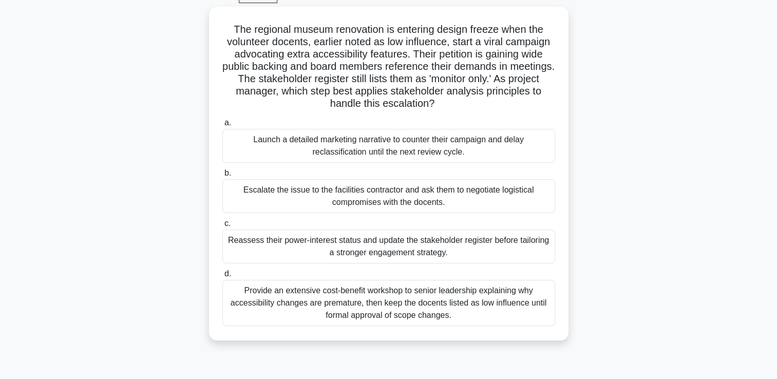
scroll to position [54, 0]
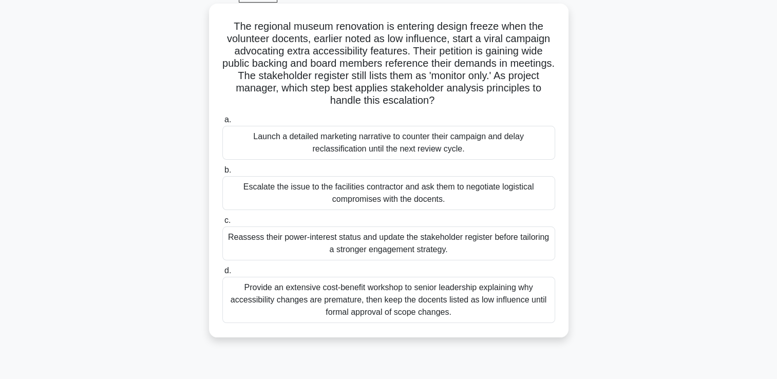
click at [457, 243] on div "Reassess their power-interest status and update the stakeholder register before…" at bounding box center [388, 243] width 333 height 34
click at [222, 224] on input "c. Reassess their power-interest status and update the stakeholder register bef…" at bounding box center [222, 220] width 0 height 7
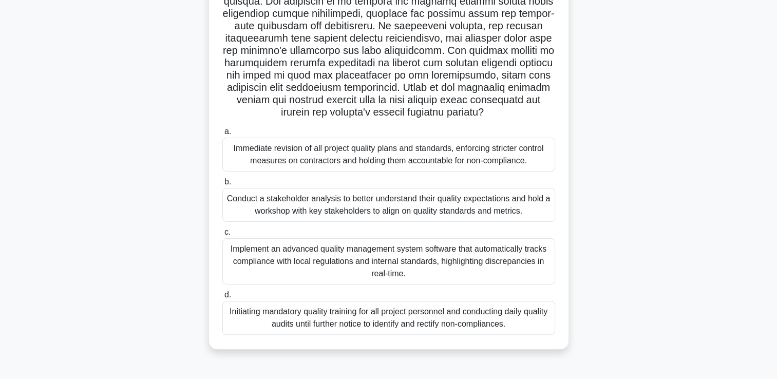
scroll to position [173, 0]
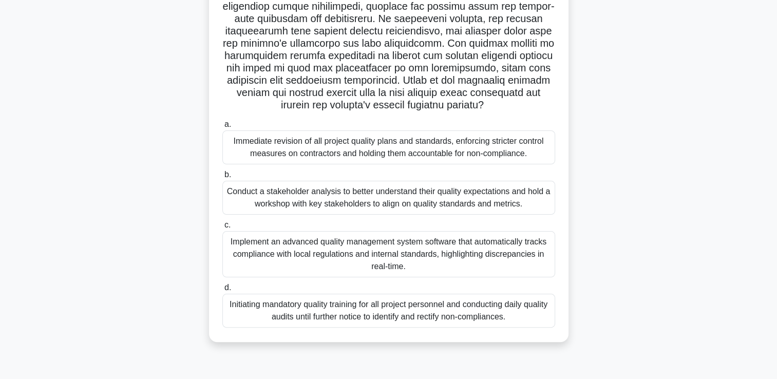
click at [468, 203] on div "Conduct a stakeholder analysis to better understand their quality expectations …" at bounding box center [388, 198] width 333 height 34
click at [222, 178] on input "b. Conduct a stakeholder analysis to better understand their quality expectatio…" at bounding box center [222, 175] width 0 height 7
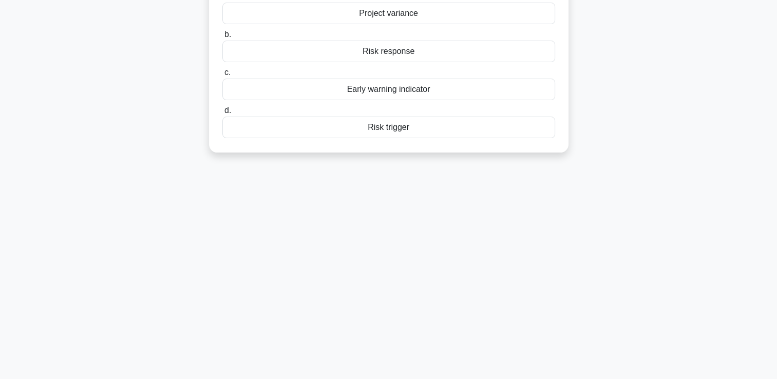
scroll to position [0, 0]
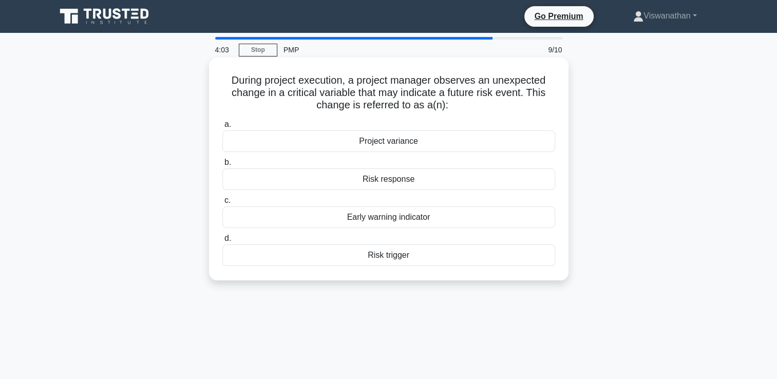
click at [428, 257] on div "Risk trigger" at bounding box center [388, 255] width 333 height 22
click at [222, 242] on input "d. Risk trigger" at bounding box center [222, 238] width 0 height 7
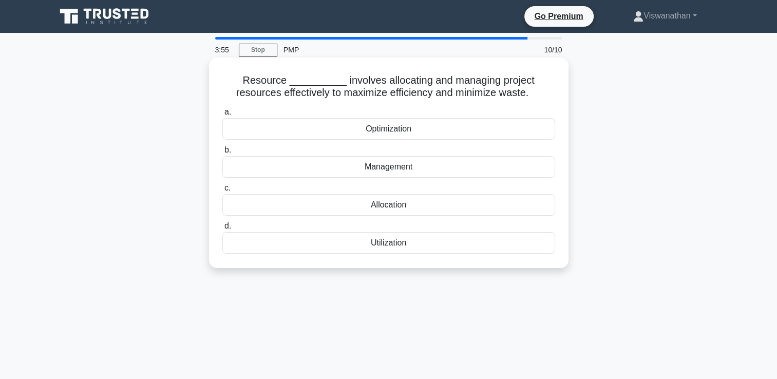
click at [399, 130] on div "Optimization" at bounding box center [388, 129] width 333 height 22
click at [222, 116] on input "a. Optimization" at bounding box center [222, 112] width 0 height 7
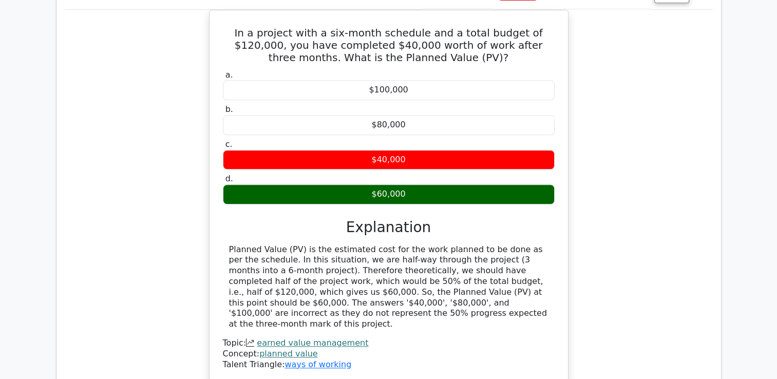
scroll to position [1002, 0]
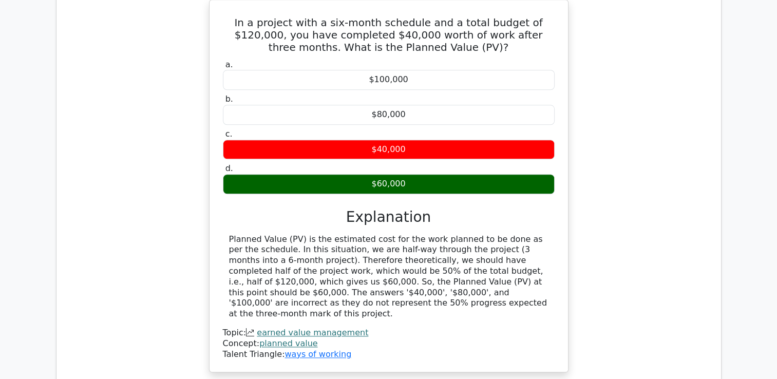
drag, startPoint x: 756, startPoint y: 235, endPoint x: 756, endPoint y: 253, distance: 18.0
click at [756, 253] on main "Go Premium Project Management Professional Preparation Package (2025) Earn 35 P…" at bounding box center [388, 54] width 777 height 2048
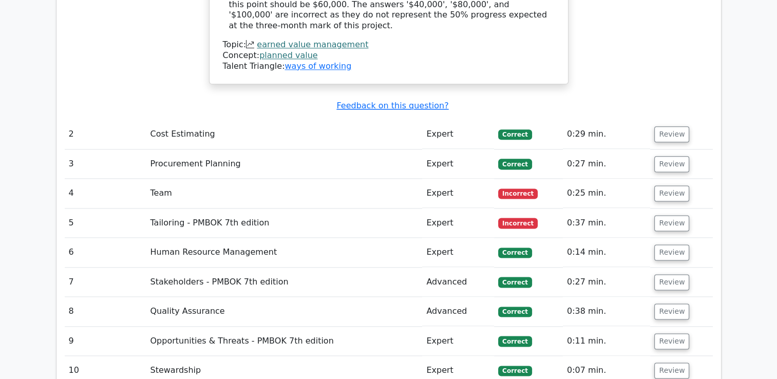
scroll to position [1293, 0]
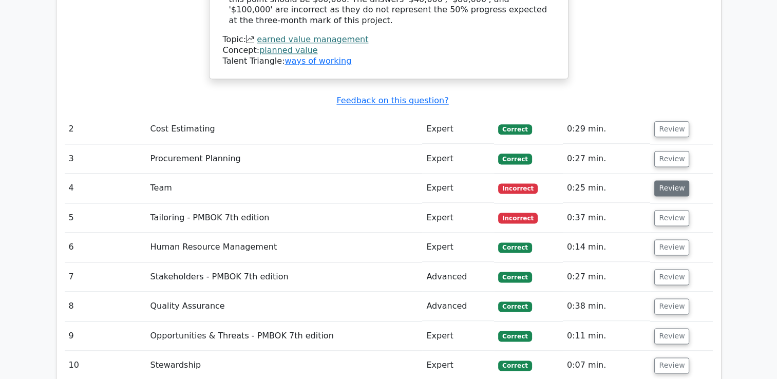
click at [672, 180] on button "Review" at bounding box center [671, 188] width 35 height 16
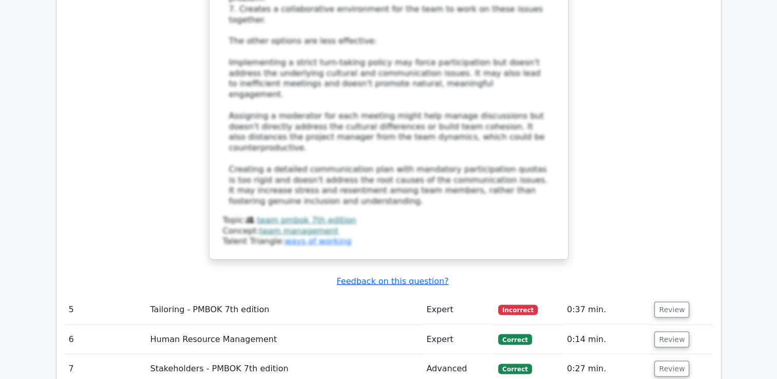
scroll to position [2088, 0]
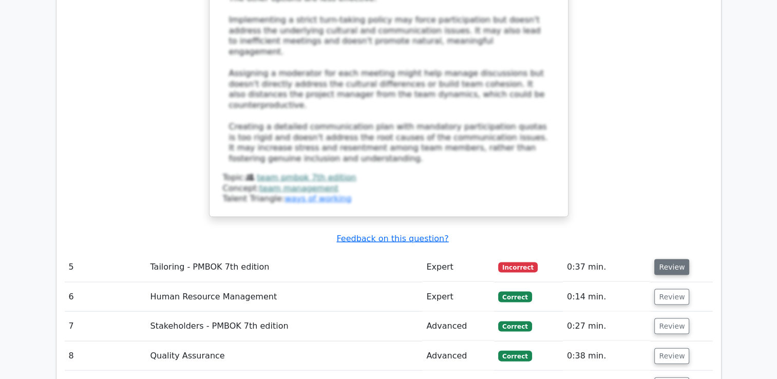
click at [674, 259] on button "Review" at bounding box center [671, 267] width 35 height 16
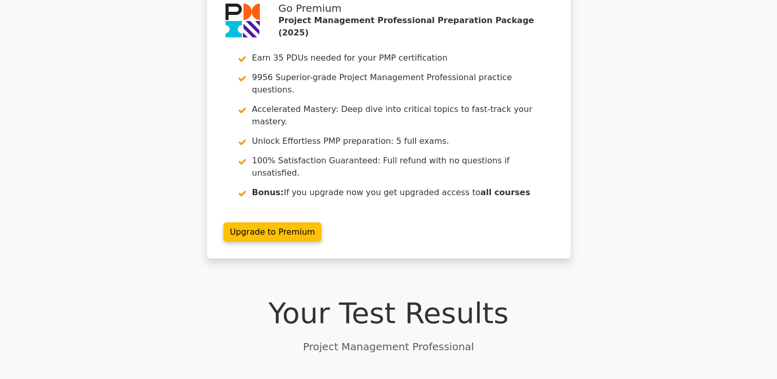
scroll to position [0, 0]
